Goal: Information Seeking & Learning: Learn about a topic

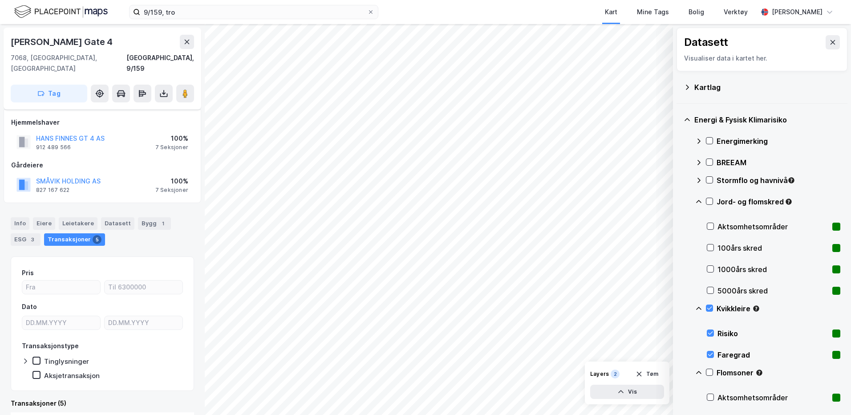
scroll to position [89, 0]
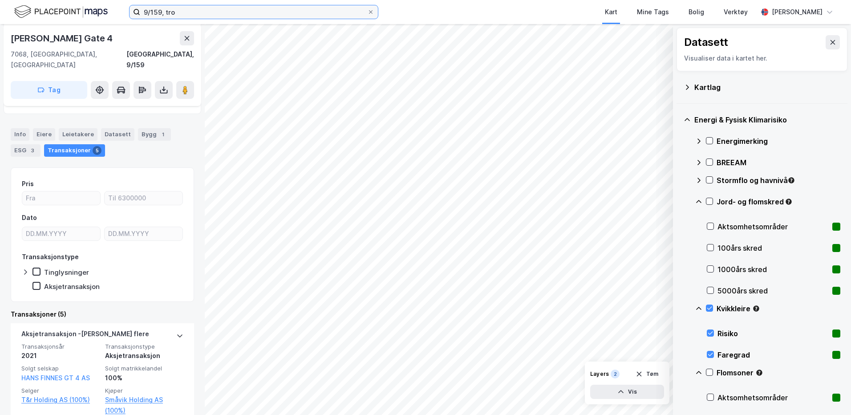
click at [179, 14] on input "9/159, tro" at bounding box center [253, 11] width 227 height 13
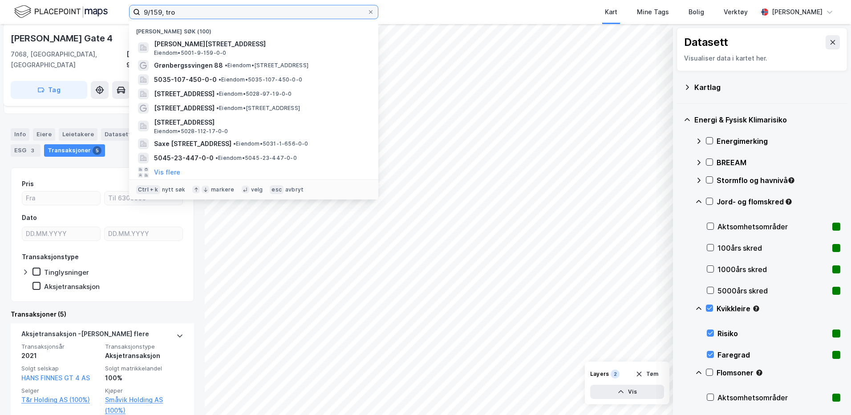
click at [179, 14] on input "9/159, tro" at bounding box center [253, 11] width 227 height 13
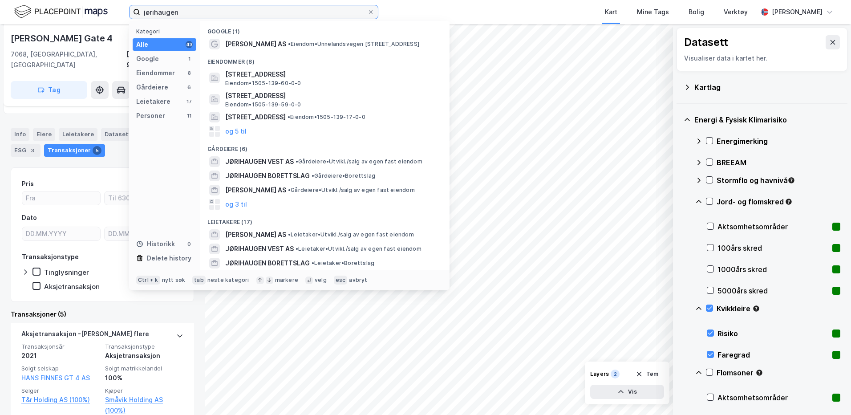
type input "jørihaugen"
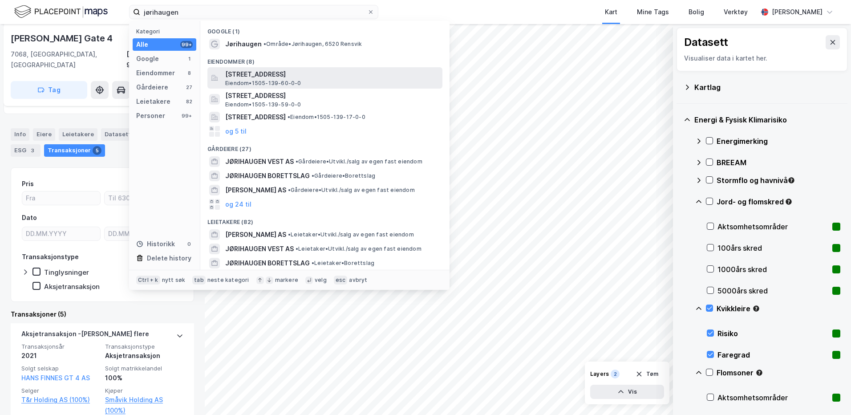
click at [281, 74] on span "[STREET_ADDRESS]" at bounding box center [332, 74] width 214 height 11
